Goal: Task Accomplishment & Management: Manage account settings

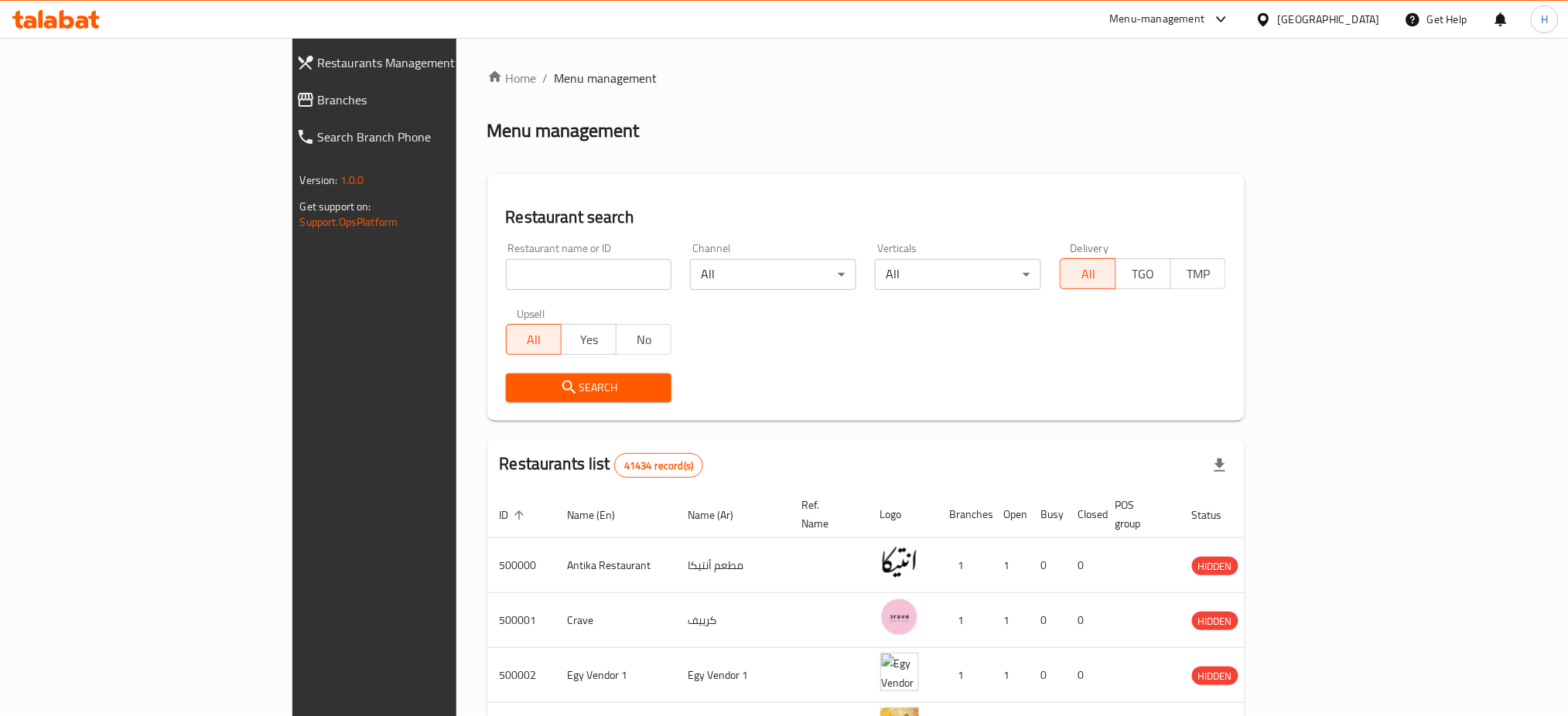
click at [506, 272] on input "search" at bounding box center [589, 274] width 167 height 31
type input "629238"
click at [546, 396] on span "Search" at bounding box center [589, 388] width 142 height 19
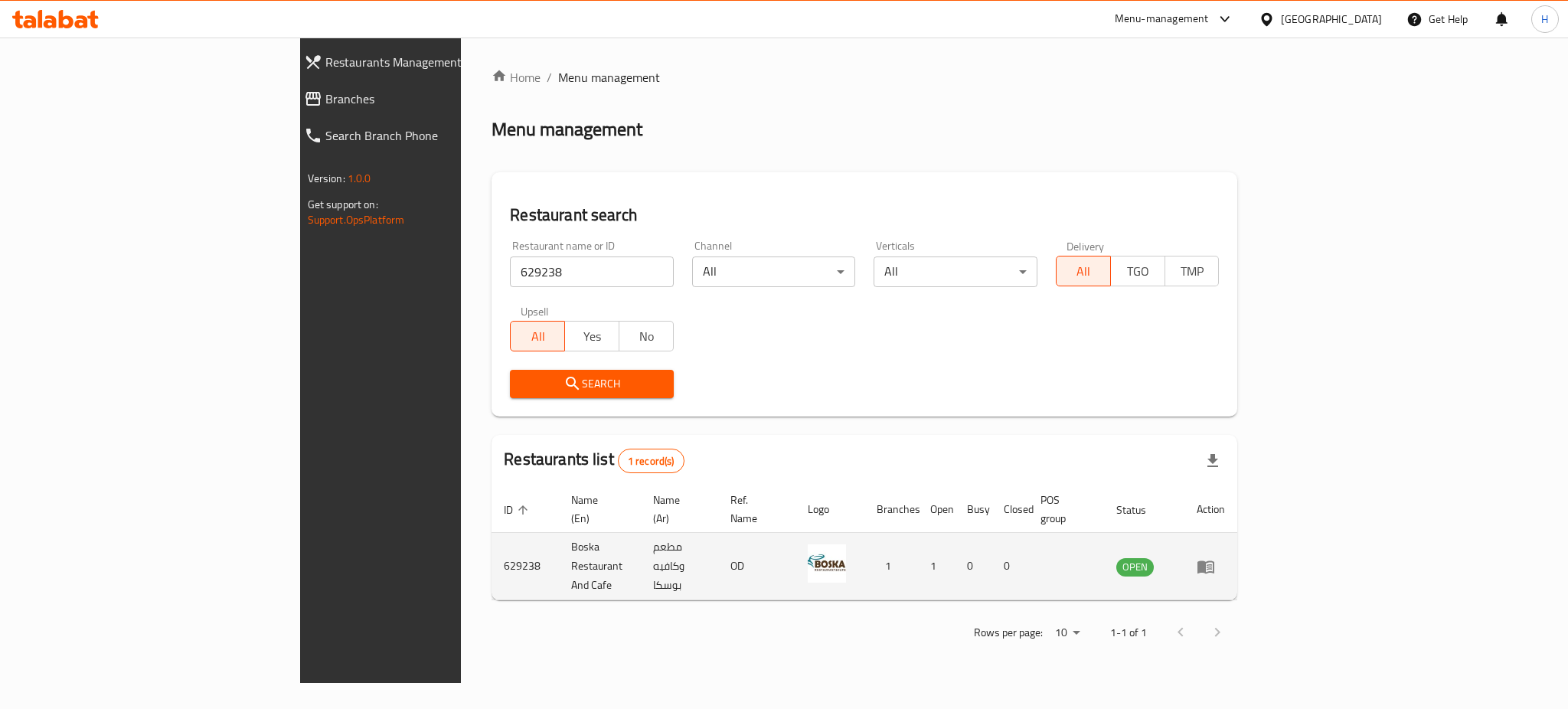
click at [1237, 553] on td "enhanced table" at bounding box center [1210, 567] width 53 height 68
click at [1214, 561] on icon "enhanced table" at bounding box center [1205, 567] width 16 height 13
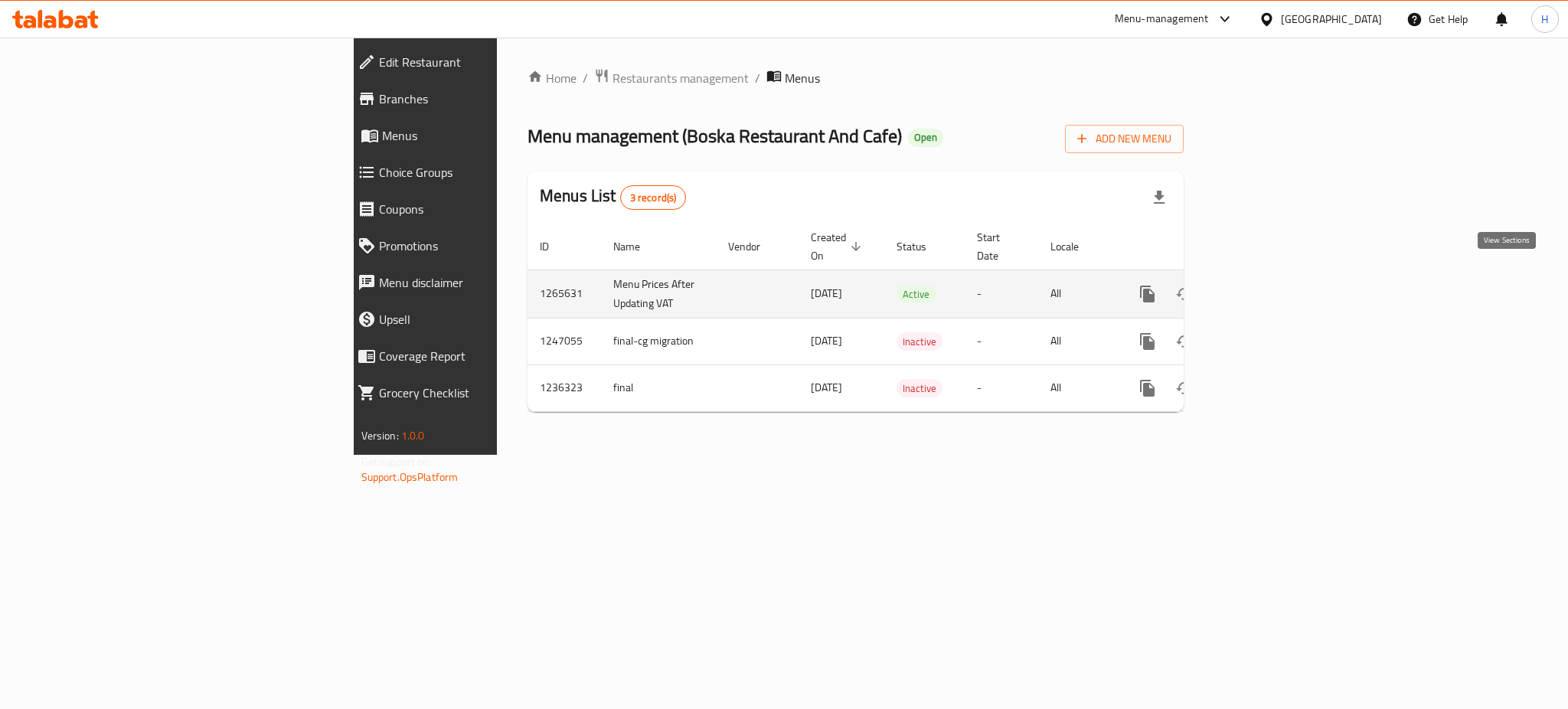
click at [1276, 289] on link "enhanced table" at bounding box center [1257, 294] width 37 height 37
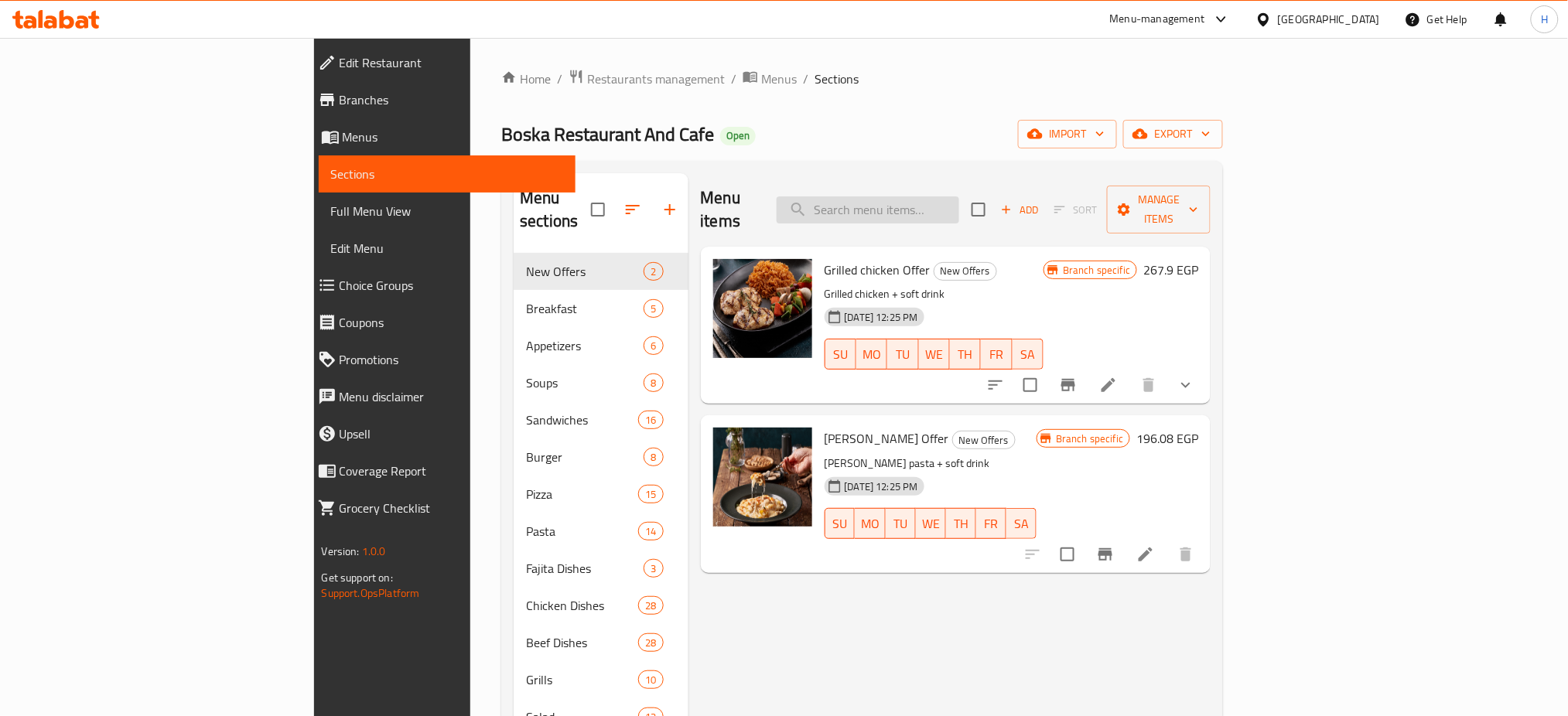
click at [946, 202] on input "search" at bounding box center [868, 210] width 182 height 27
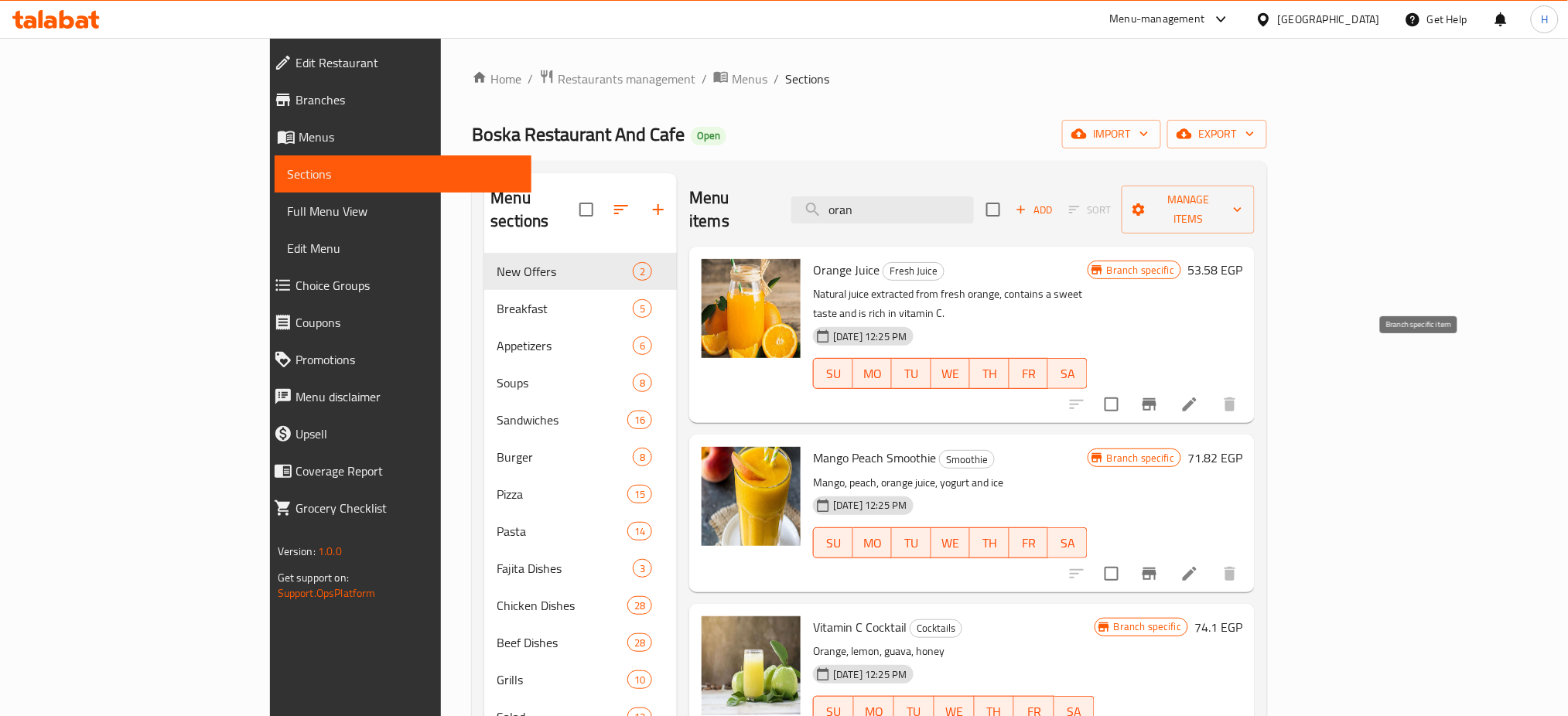
type input "oran"
click at [1156, 398] on icon "Branch-specific-item" at bounding box center [1150, 404] width 14 height 13
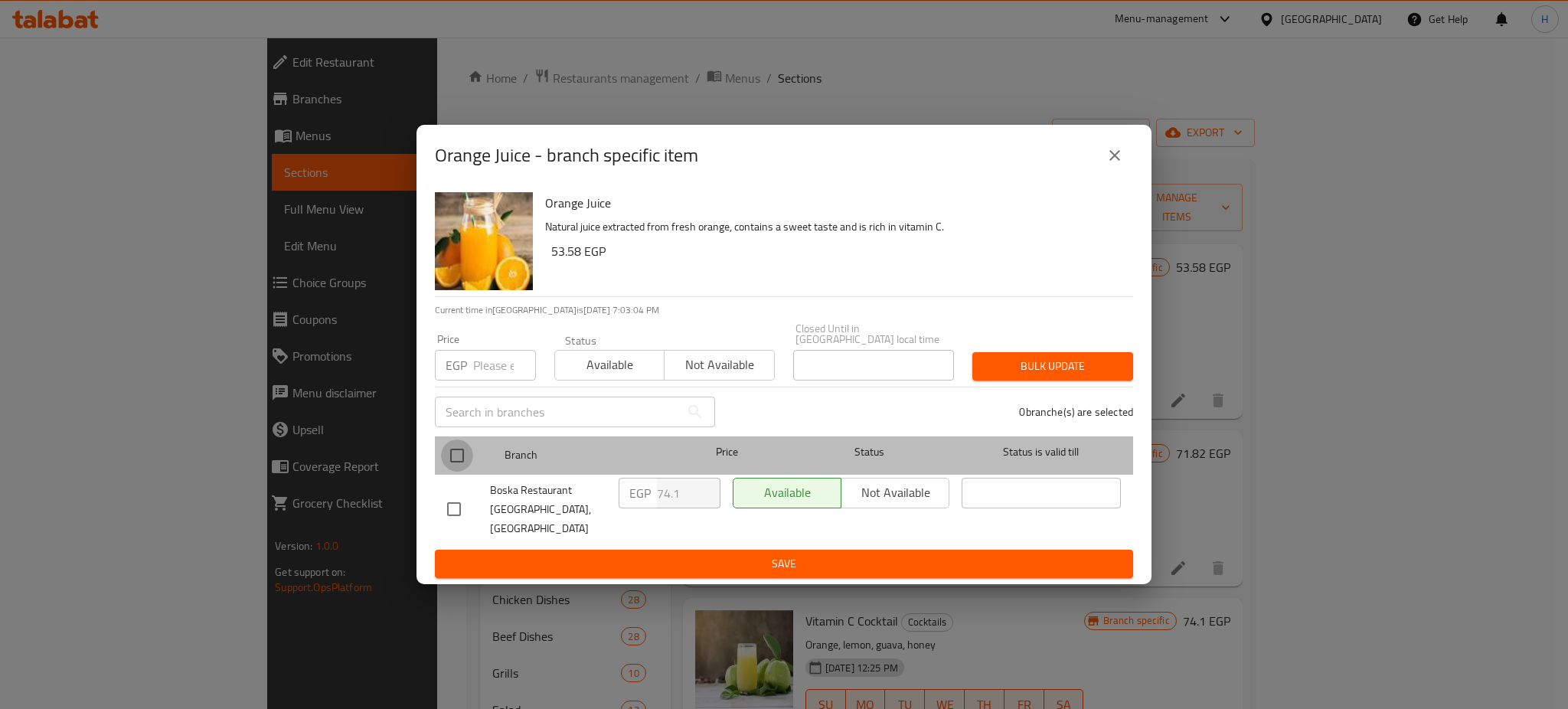
click at [455, 466] on input "checkbox" at bounding box center [457, 455] width 32 height 32
checkbox input "true"
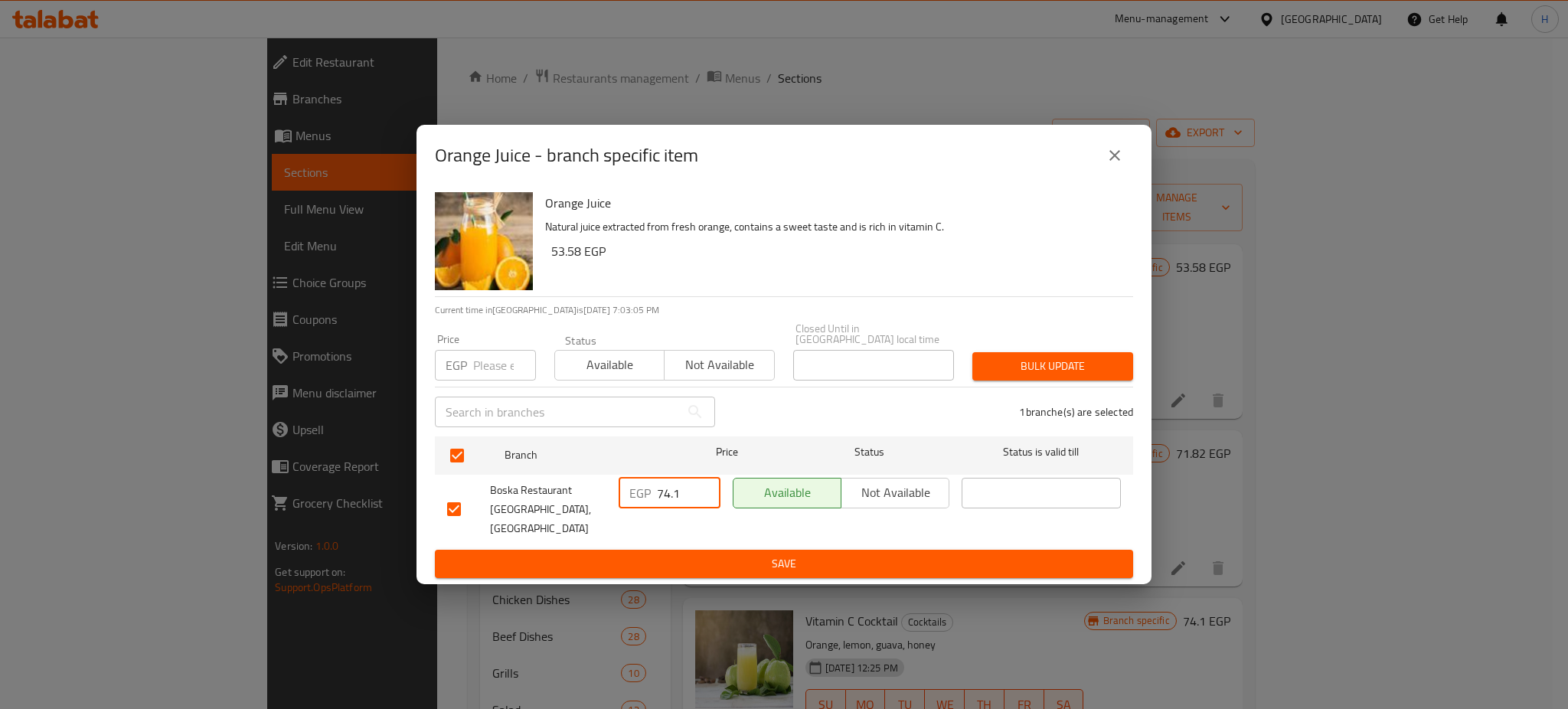
drag, startPoint x: 687, startPoint y: 503, endPoint x: 662, endPoint y: 506, distance: 25.2
click at [662, 506] on input "74.1" at bounding box center [688, 493] width 64 height 31
type input "78"
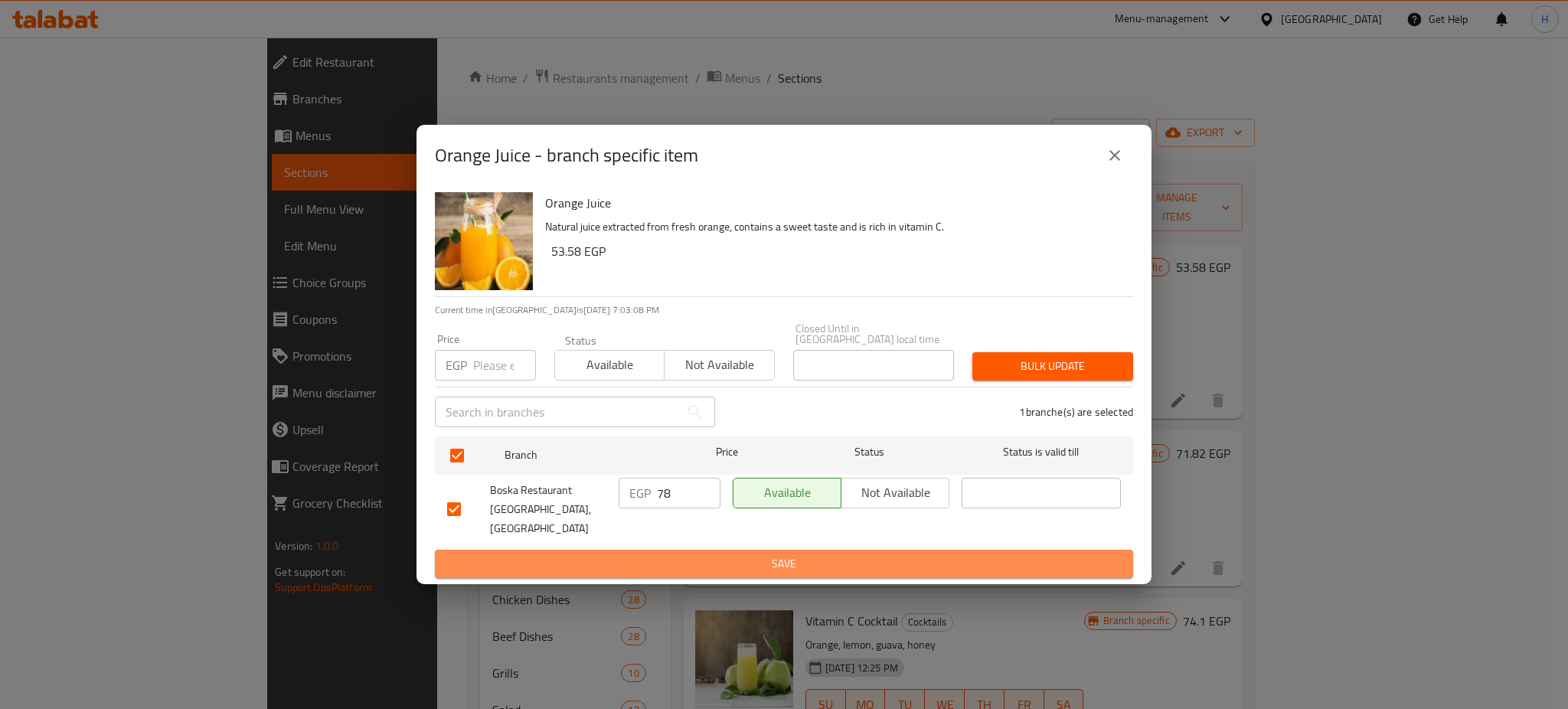
click at [723, 554] on span "Save" at bounding box center [784, 564] width 673 height 19
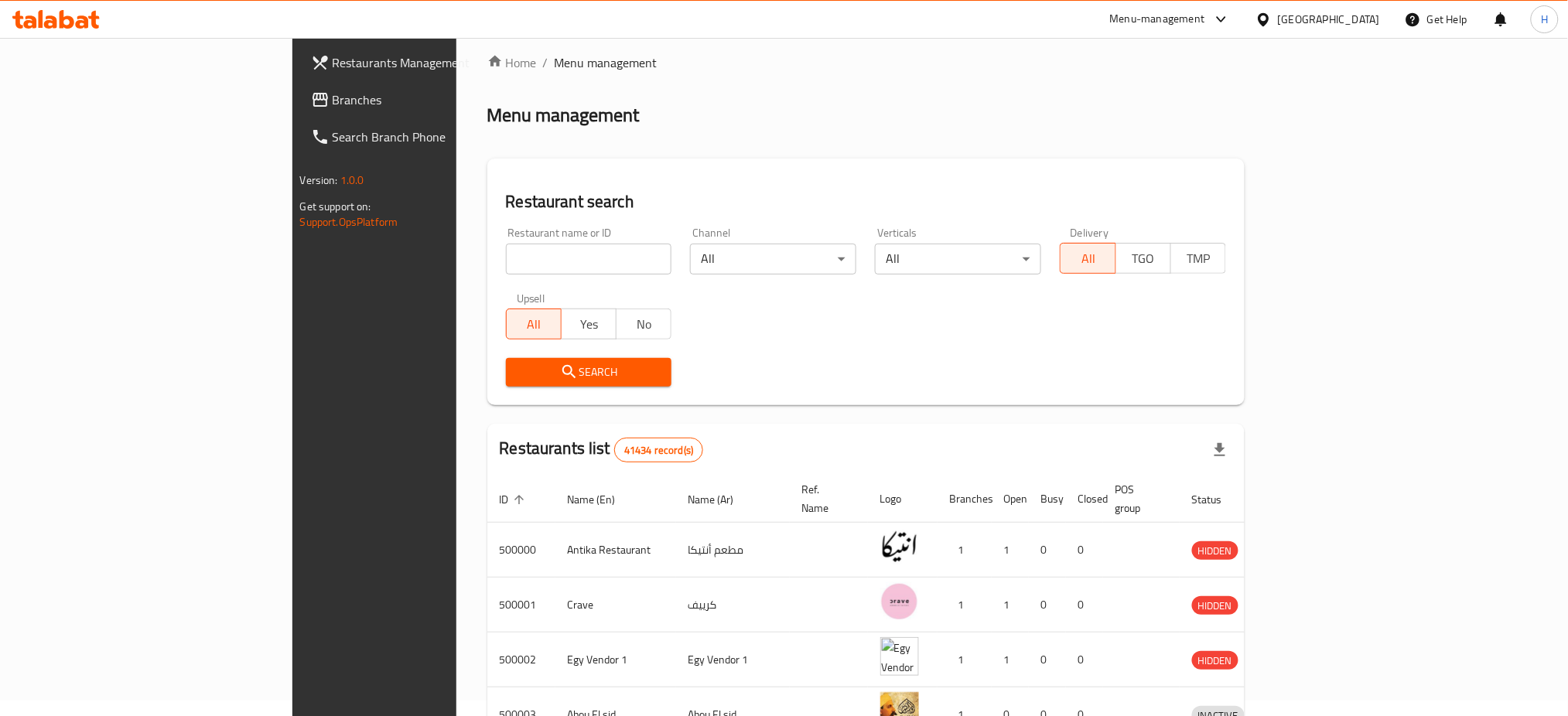
scroll to position [17, 0]
click at [1244, 30] on div "Menu-management" at bounding box center [1170, 19] width 145 height 37
click at [1206, 10] on div "Menu-management" at bounding box center [1158, 19] width 95 height 18
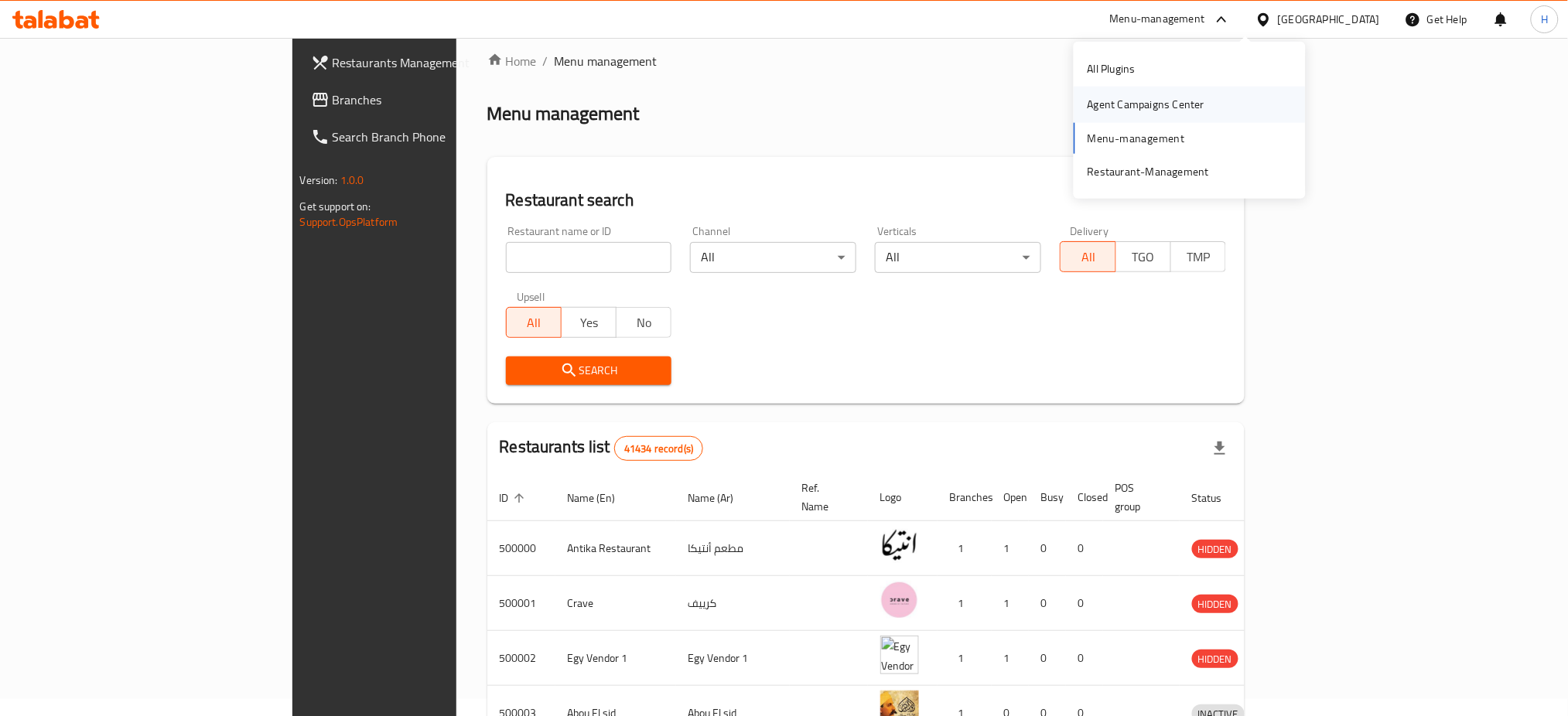
click at [1164, 105] on div "Agent Campaigns Center" at bounding box center [1145, 104] width 117 height 17
